Goal: Task Accomplishment & Management: Complete application form

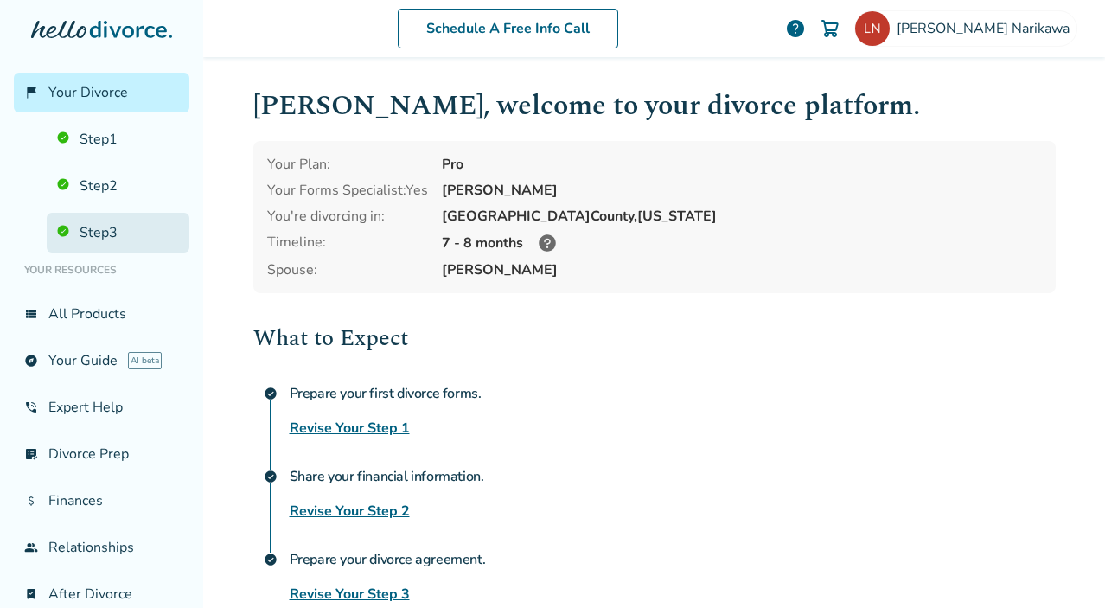
click at [106, 238] on link "Step 3" at bounding box center [118, 233] width 143 height 40
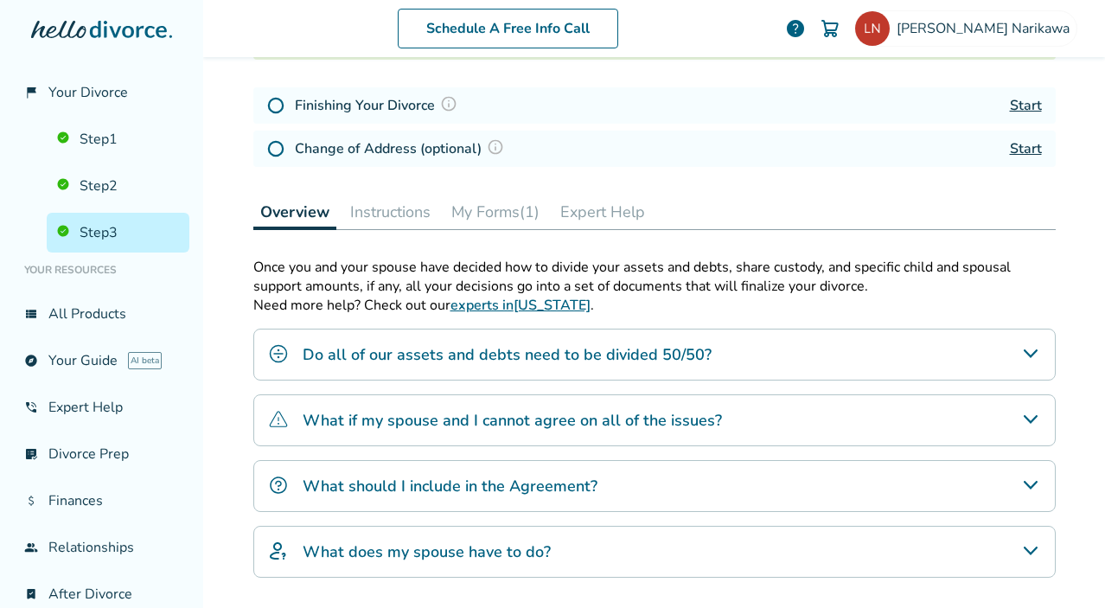
scroll to position [249, 0]
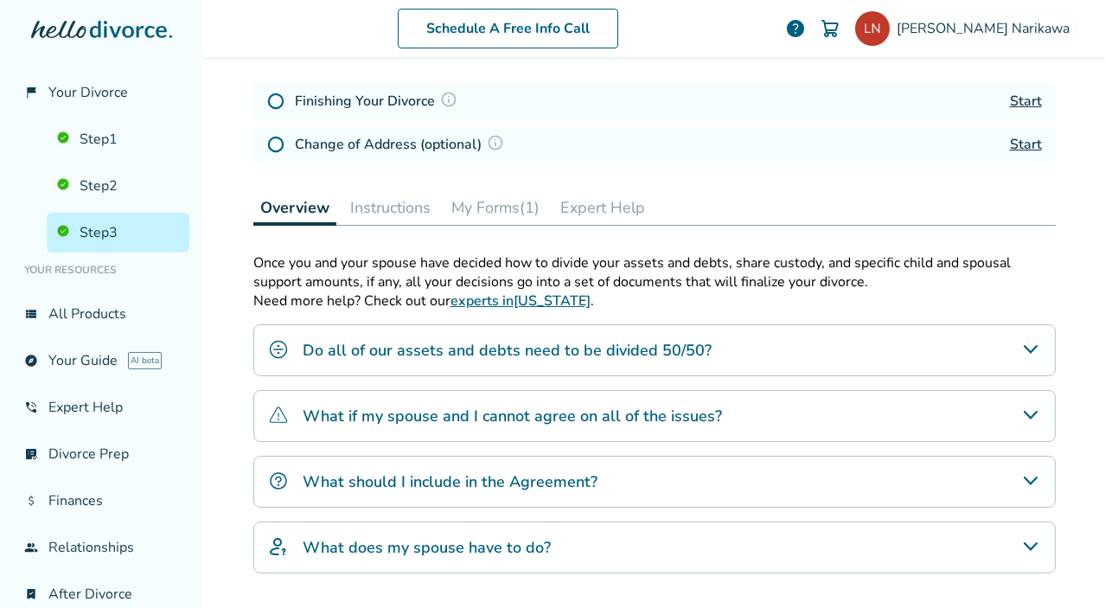
click at [511, 218] on button "My Forms (1)" at bounding box center [496, 207] width 102 height 35
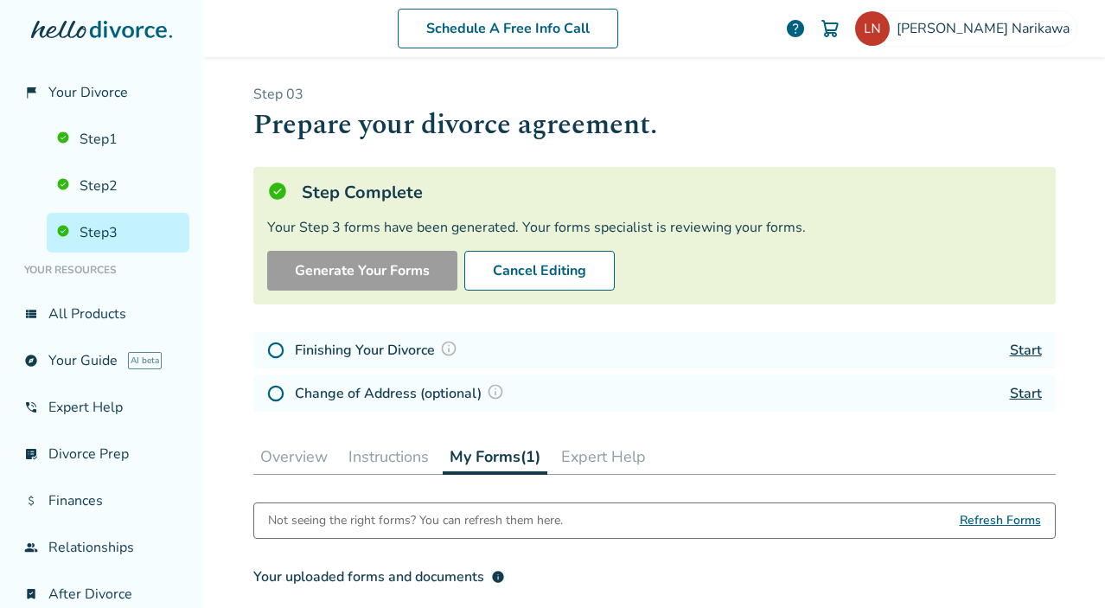
scroll to position [4, 0]
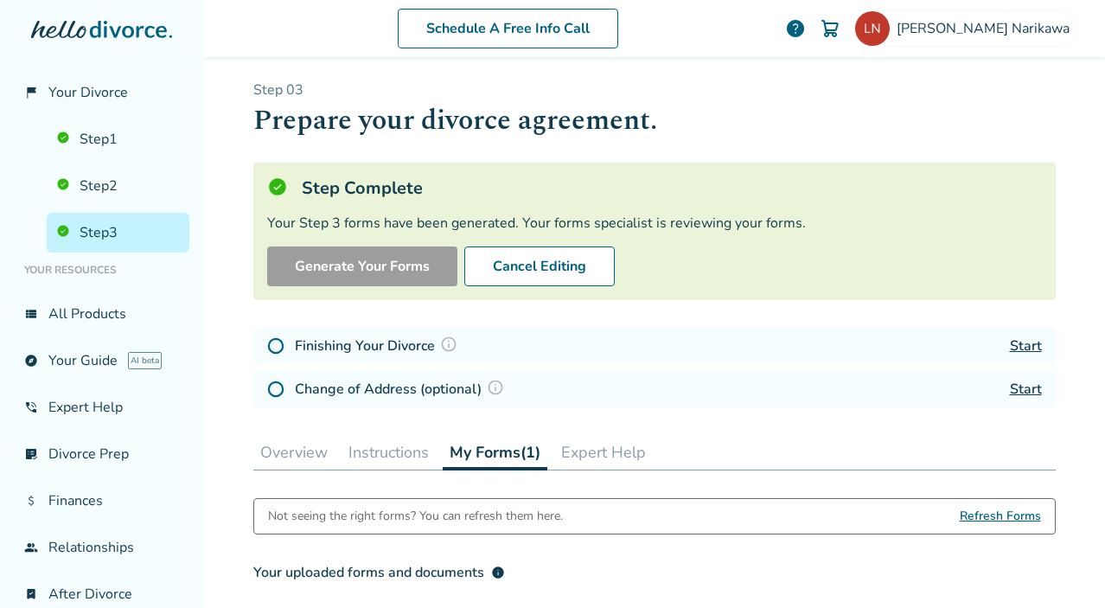
click at [861, 349] on div "Finishing Your Divorce Start" at bounding box center [654, 346] width 803 height 36
click at [1027, 342] on link "Start" at bounding box center [1026, 345] width 32 height 19
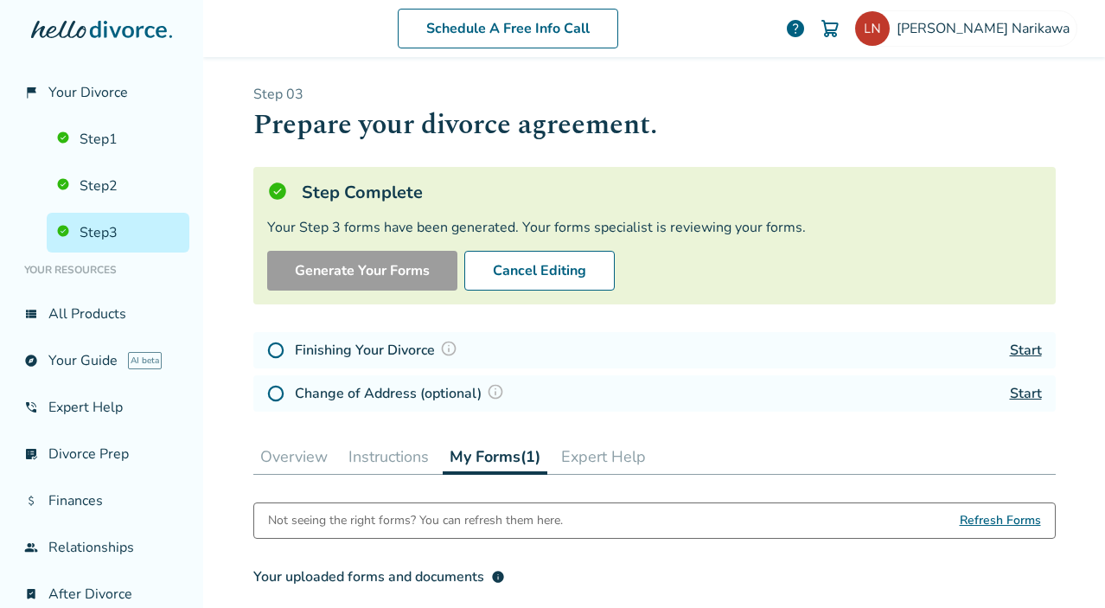
click at [1026, 352] on link "Start" at bounding box center [1026, 350] width 32 height 19
